Goal: Navigation & Orientation: Find specific page/section

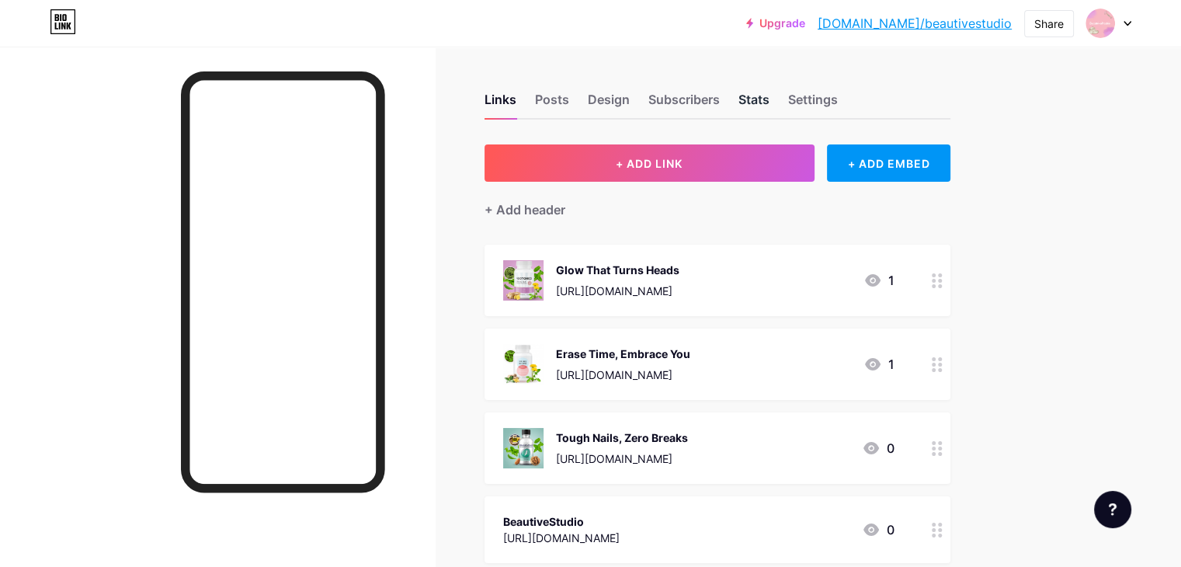
click at [770, 99] on div "Stats" at bounding box center [754, 104] width 31 height 28
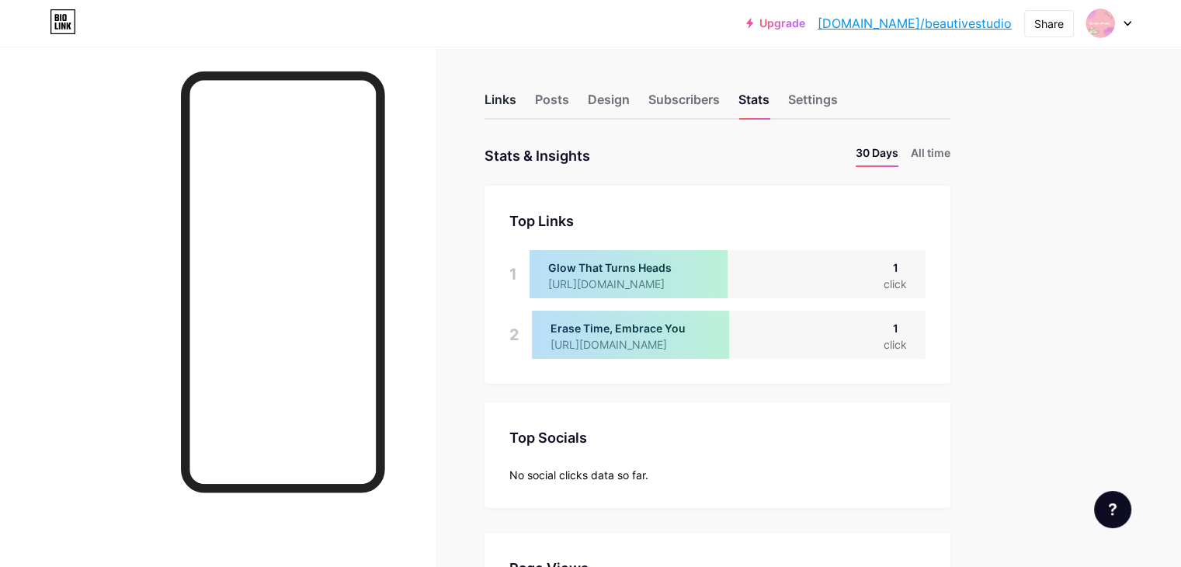
click at [517, 102] on div "Links" at bounding box center [501, 104] width 32 height 28
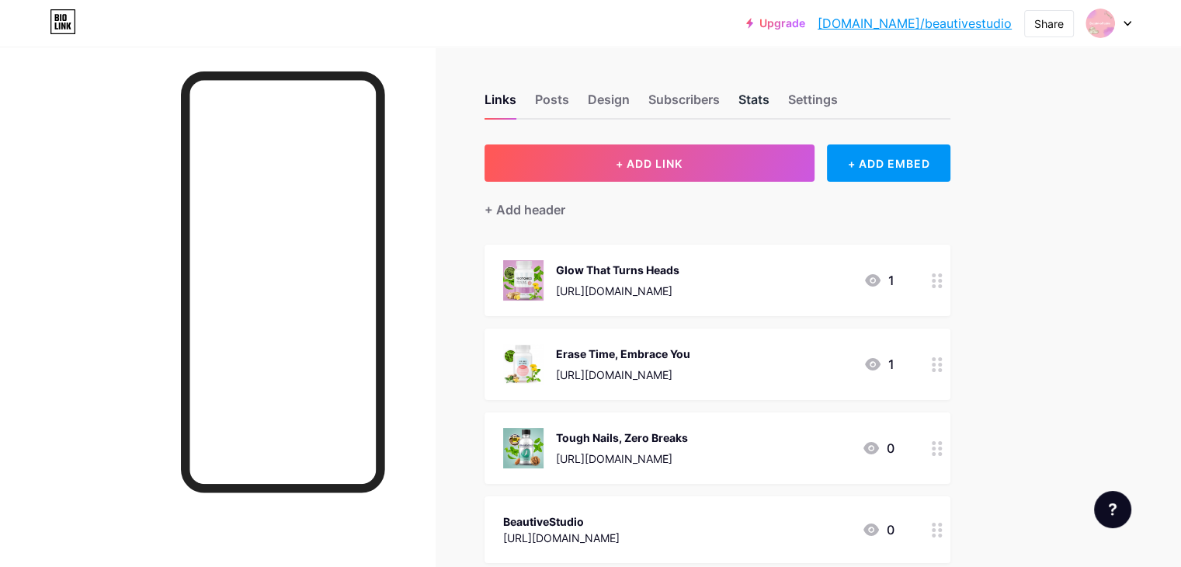
click at [770, 103] on div "Stats" at bounding box center [754, 104] width 31 height 28
